Goal: Information Seeking & Learning: Learn about a topic

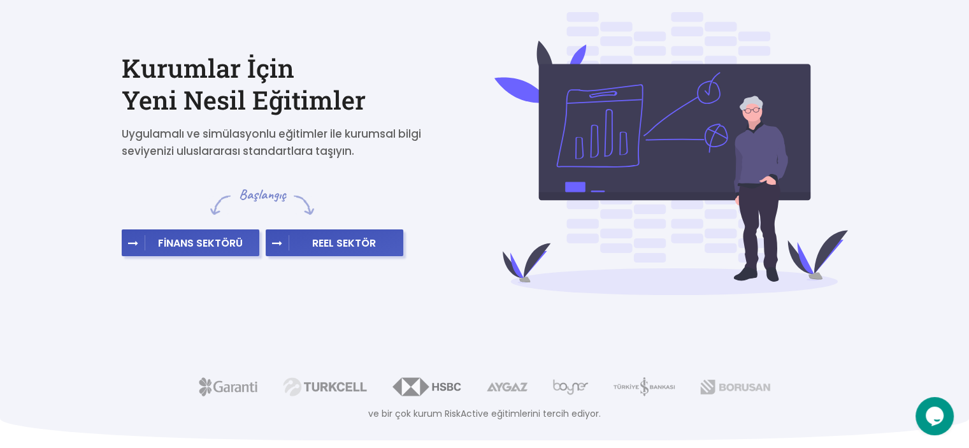
scroll to position [70, 0]
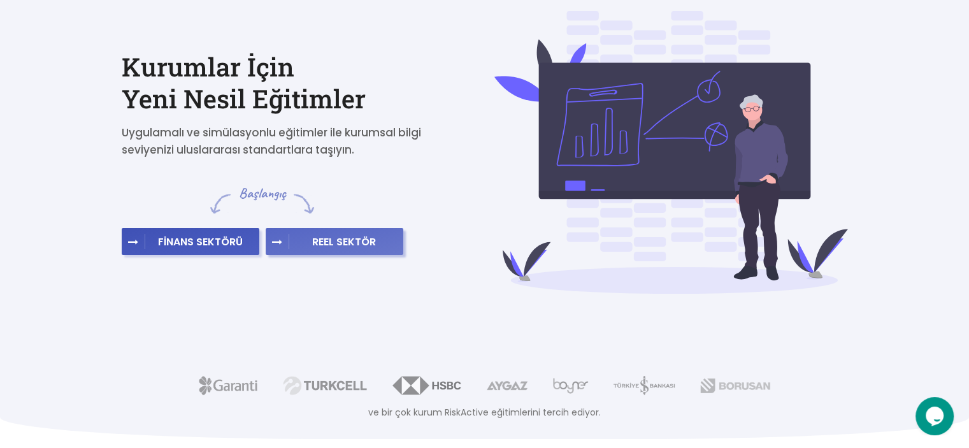
click at [328, 251] on button "REEL SEKTÖR" at bounding box center [335, 241] width 138 height 27
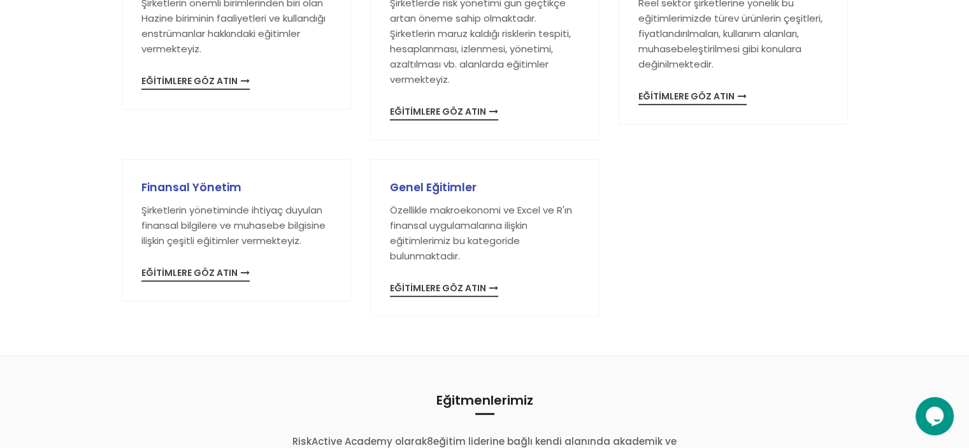
scroll to position [292, 0]
click at [178, 268] on span "EĞİTİMLERE GÖZ ATIN" at bounding box center [195, 273] width 108 height 13
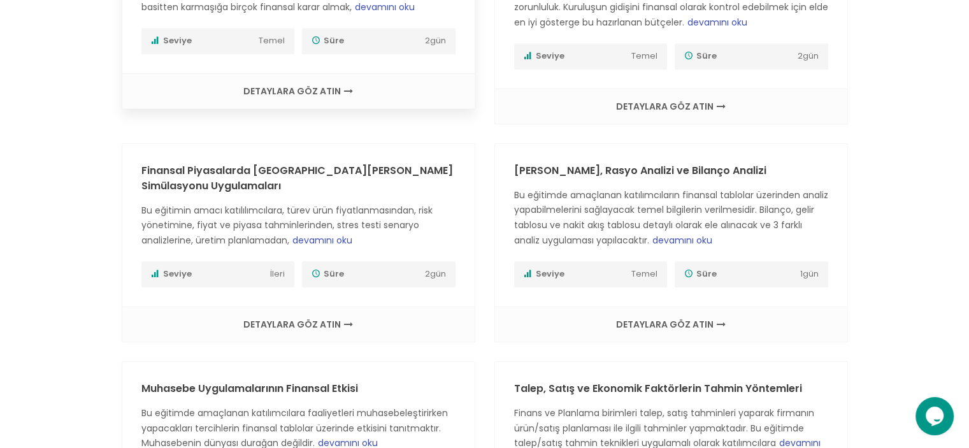
scroll to position [733, 0]
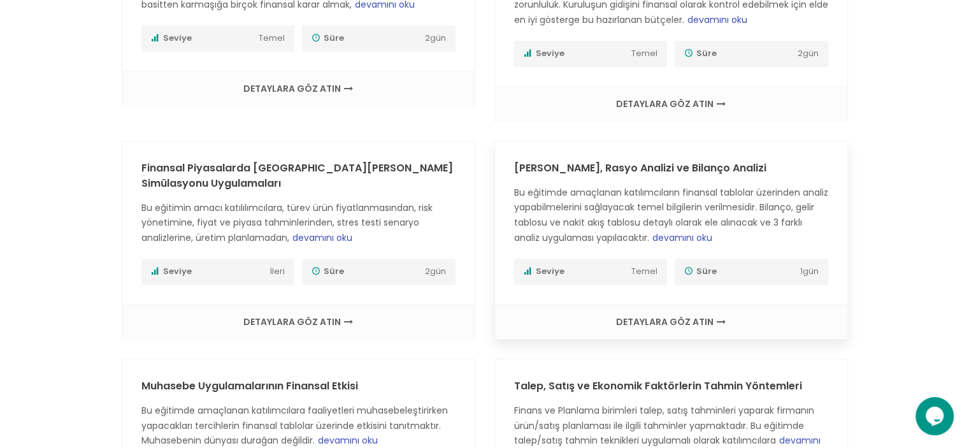
click at [692, 231] on span "devamını oku" at bounding box center [682, 237] width 60 height 13
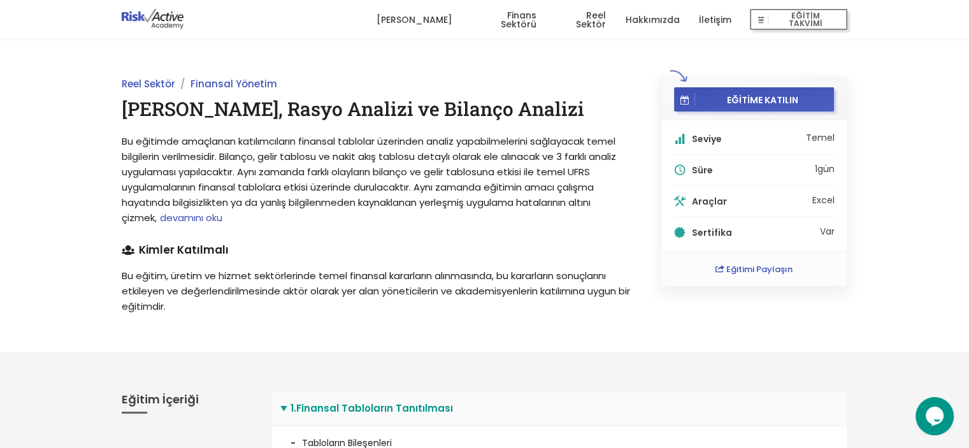
click at [176, 220] on span "devamını oku" at bounding box center [191, 217] width 62 height 13
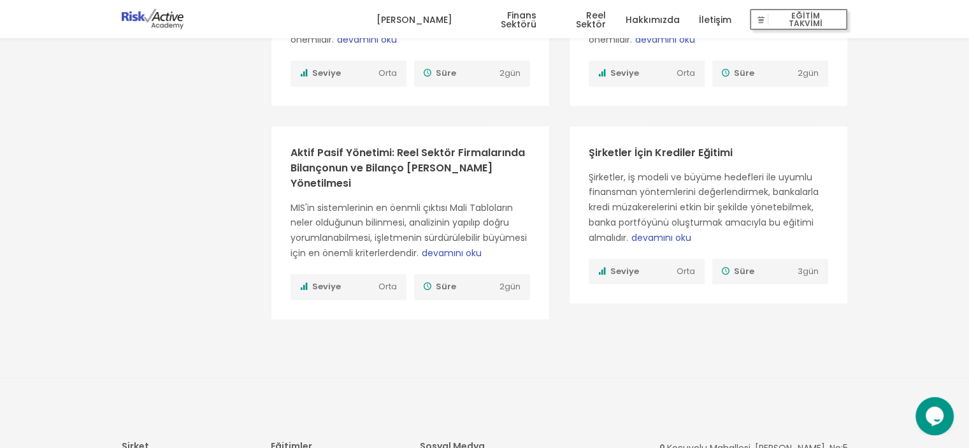
scroll to position [1272, 0]
click at [453, 245] on span "devamını oku" at bounding box center [452, 251] width 60 height 13
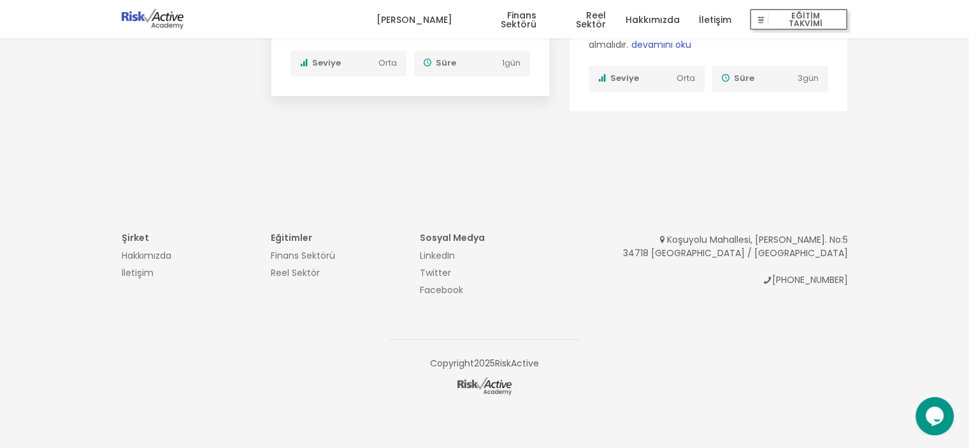
scroll to position [1384, 0]
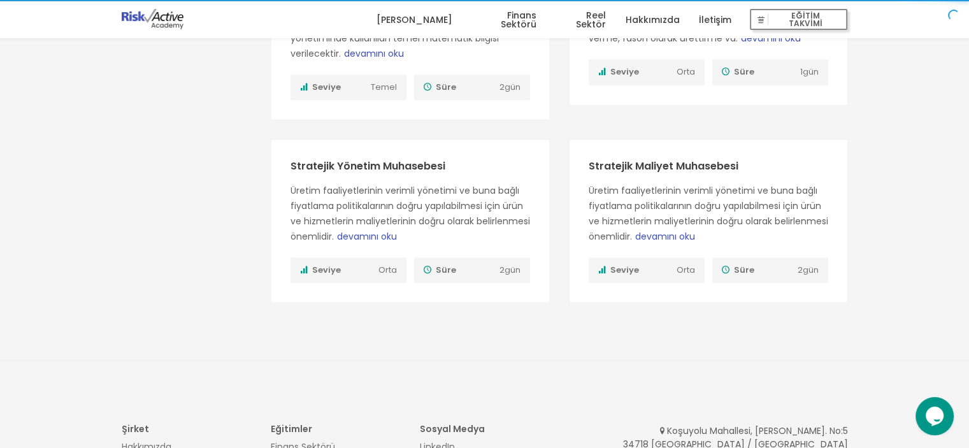
scroll to position [1383, 0]
